Goal: Task Accomplishment & Management: Use online tool/utility

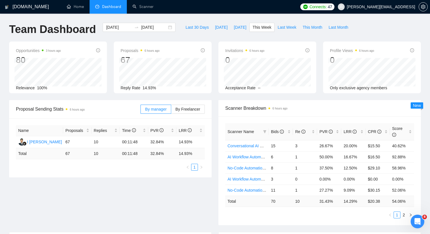
click at [217, 108] on div "Scanner Breakdown 6 hours ago Scanner Name Bids Re PVR LRR CPR Score Conversati…" at bounding box center [319, 162] width 209 height 125
click at [133, 4] on link "Scanner" at bounding box center [143, 6] width 21 height 5
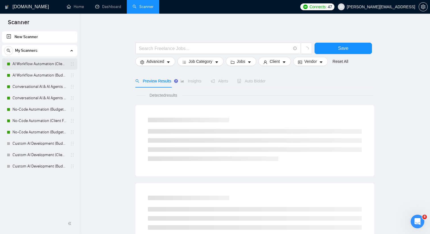
click at [46, 64] on link "AI Workflow Automation (Client Filters)" at bounding box center [40, 63] width 54 height 11
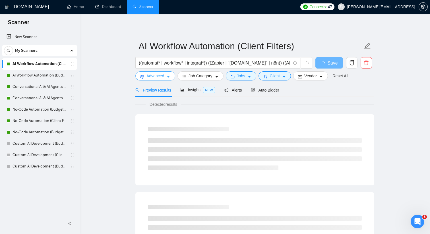
click at [161, 75] on span "Advanced" at bounding box center [155, 76] width 18 height 6
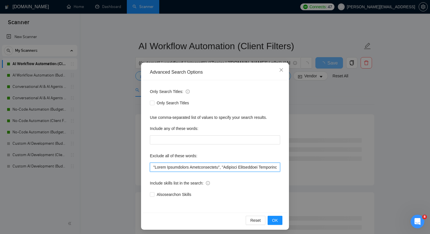
click at [154, 166] on input "text" at bounding box center [215, 167] width 130 height 9
drag, startPoint x: 167, startPoint y: 166, endPoint x: 151, endPoint y: 166, distance: 15.4
click at [151, 166] on input "text" at bounding box center [215, 167] width 130 height 9
type input ""SEO", "Sales Development Representative", "Business Development Representative…"
click at [276, 222] on span "OK" at bounding box center [275, 220] width 6 height 6
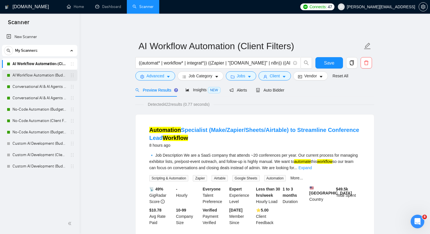
click at [52, 72] on link "AI Workflow Automation (Budget Filters)" at bounding box center [40, 75] width 54 height 11
click at [330, 59] on span "Save" at bounding box center [329, 62] width 10 height 7
click at [41, 76] on link "AI Workflow Automation (Budget Filters)" at bounding box center [40, 75] width 54 height 11
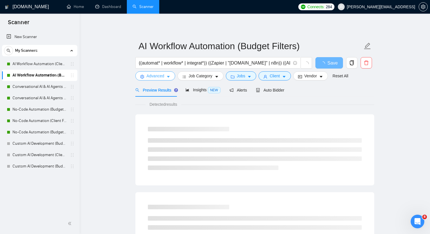
click at [148, 75] on span "Advanced" at bounding box center [155, 76] width 18 height 6
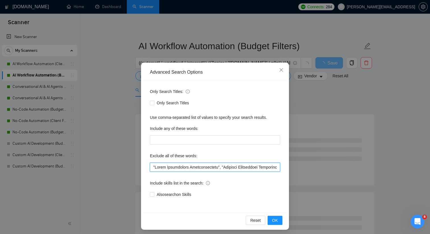
click at [153, 166] on input "text" at bounding box center [215, 167] width 130 height 9
paste input ""SEO","
type input ""SEO", "Sales Development Representative", "Business Development Representative…"
click at [279, 219] on button "OK" at bounding box center [275, 220] width 15 height 9
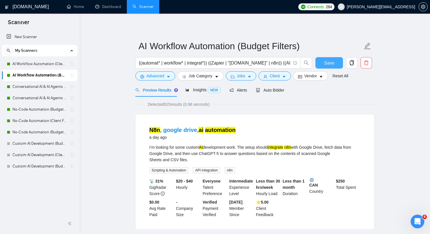
click at [329, 64] on span "Save" at bounding box center [329, 62] width 10 height 7
click at [62, 88] on link "Conversational AI & AI Agents (Client Filters)" at bounding box center [40, 86] width 54 height 11
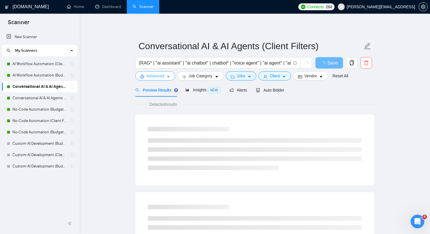
click at [170, 77] on icon "caret-down" at bounding box center [168, 77] width 4 height 4
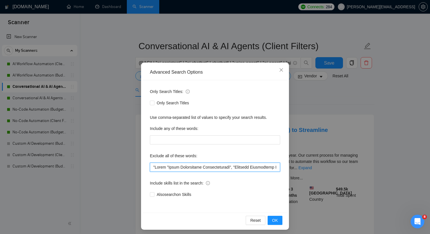
click at [154, 166] on input "text" at bounding box center [215, 167] width 130 height 9
paste input ""SEO","
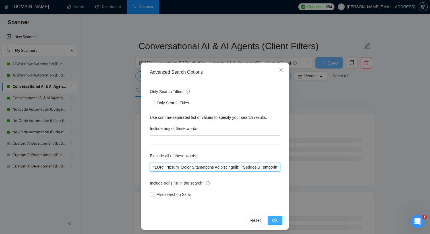
type input ""SEO", "Sales "Sales Development Representative", "Business Development Represe…"
click at [276, 218] on span "OK" at bounding box center [275, 220] width 6 height 6
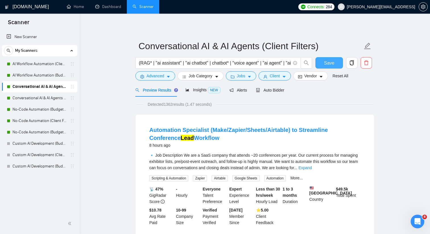
click at [320, 62] on button "Save" at bounding box center [329, 62] width 28 height 11
click at [57, 97] on link "Conversational AI & AI Agents (Budget Filters)" at bounding box center [40, 97] width 54 height 11
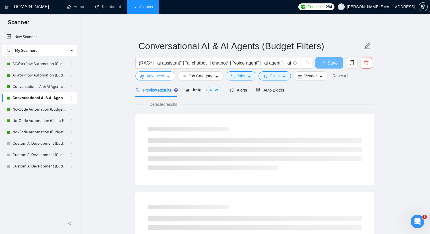
click at [151, 77] on span "Advanced" at bounding box center [155, 76] width 18 height 6
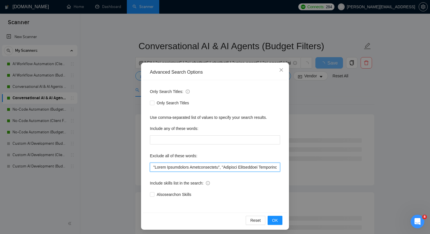
click at [153, 167] on input "text" at bounding box center [215, 167] width 130 height 9
paste input ""SEO","
type input ""SEO", "Sales Development Representative", "Business Development Representative…"
click at [278, 217] on button "OK" at bounding box center [275, 220] width 15 height 9
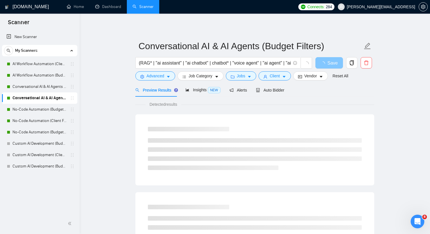
click at [325, 66] on span "button" at bounding box center [323, 62] width 7 height 7
click at [157, 77] on span "Advanced" at bounding box center [155, 76] width 18 height 6
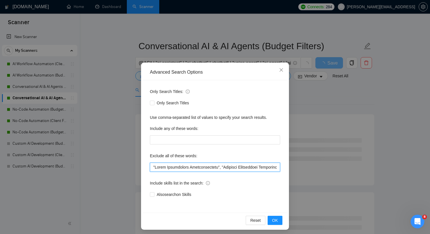
click at [153, 165] on input "text" at bounding box center [215, 167] width 130 height 9
paste input ""SEO","
type input ""SEO", "Sales Development Representative", "Business Development Representative…"
click at [267, 218] on div "Reset OK" at bounding box center [215, 220] width 144 height 15
click at [273, 218] on span "OK" at bounding box center [275, 220] width 6 height 6
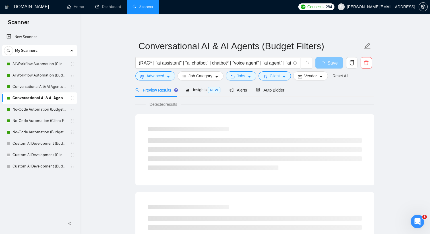
click at [325, 65] on span "loading" at bounding box center [323, 63] width 7 height 5
click at [325, 65] on icon "loading" at bounding box center [322, 63] width 5 height 5
click at [325, 65] on span "loading" at bounding box center [323, 63] width 7 height 5
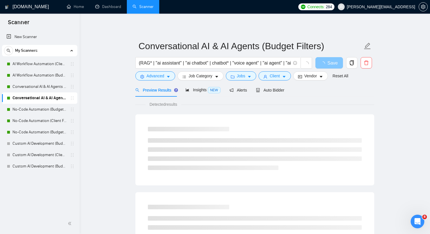
click at [325, 65] on span "loading" at bounding box center [323, 63] width 7 height 5
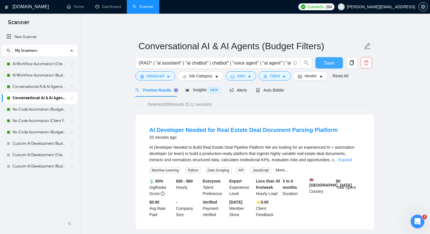
click at [319, 65] on button "Save" at bounding box center [329, 62] width 28 height 11
click at [45, 107] on link "No-Code Automation (Budget Filters)" at bounding box center [40, 109] width 54 height 11
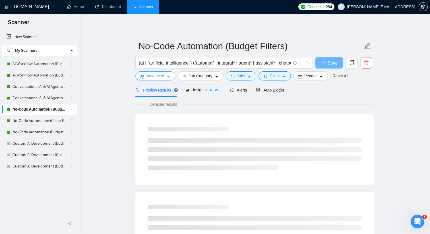
click at [168, 74] on button "Advanced" at bounding box center [155, 75] width 40 height 9
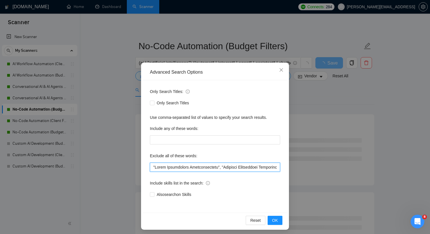
click at [153, 167] on input "text" at bounding box center [215, 167] width 130 height 9
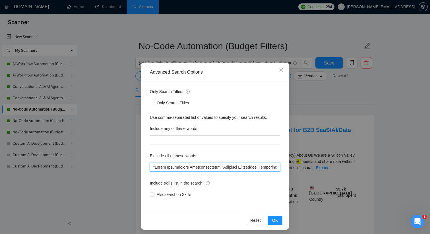
paste input ""SEO","
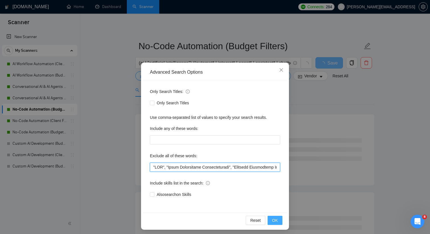
type input ""SEO", "Sales Development Representative", "Business Development Representative…"
click at [280, 223] on button "OK" at bounding box center [275, 220] width 15 height 9
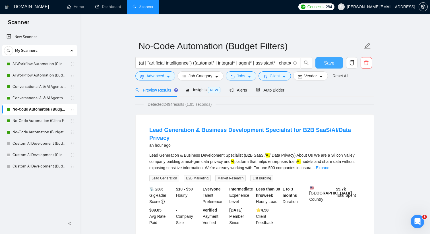
click at [326, 62] on span "Save" at bounding box center [329, 62] width 10 height 7
click at [60, 121] on link "No-Code Automation (Client Filters)" at bounding box center [40, 120] width 54 height 11
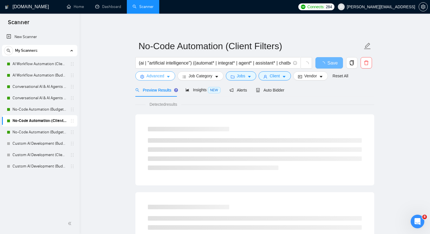
click at [157, 73] on span "Advanced" at bounding box center [155, 76] width 18 height 6
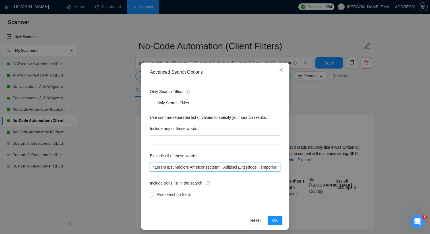
click at [153, 165] on input "text" at bounding box center [215, 167] width 130 height 9
paste input ""SEO","
type input ""SEO", "Sales Development Representative", "Business Development Representative…"
click at [273, 219] on span "OK" at bounding box center [275, 220] width 6 height 6
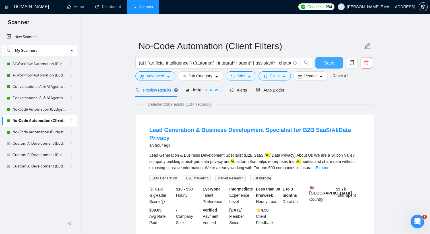
click at [325, 66] on span "Save" at bounding box center [329, 62] width 10 height 7
click at [36, 131] on link "No-Code Automation (Budget Filters W4, Aug)" at bounding box center [40, 132] width 54 height 11
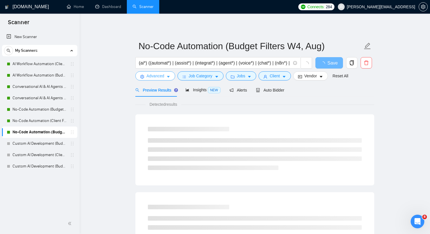
click at [160, 77] on span "Advanced" at bounding box center [155, 76] width 18 height 6
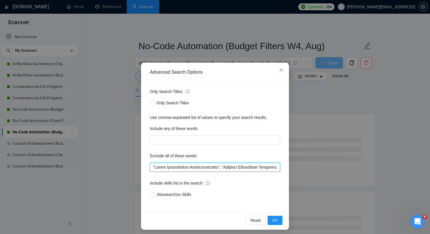
click at [153, 166] on input "text" at bounding box center [215, 167] width 130 height 9
paste input ""SEO","
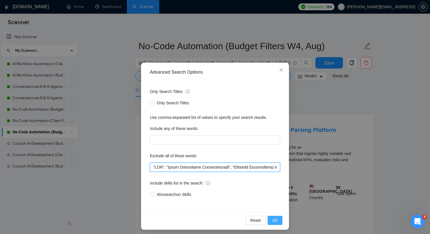
type input ""SEO", "Sales Development Representative", "Business Development Representative…"
click at [276, 220] on span "OK" at bounding box center [275, 220] width 6 height 6
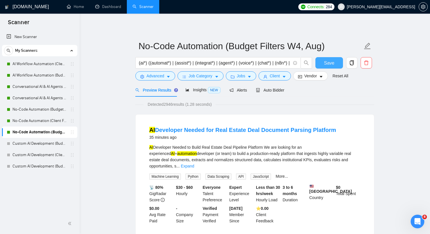
click at [332, 61] on span "Save" at bounding box center [329, 62] width 10 height 7
